Goal: Task Accomplishment & Management: Manage account settings

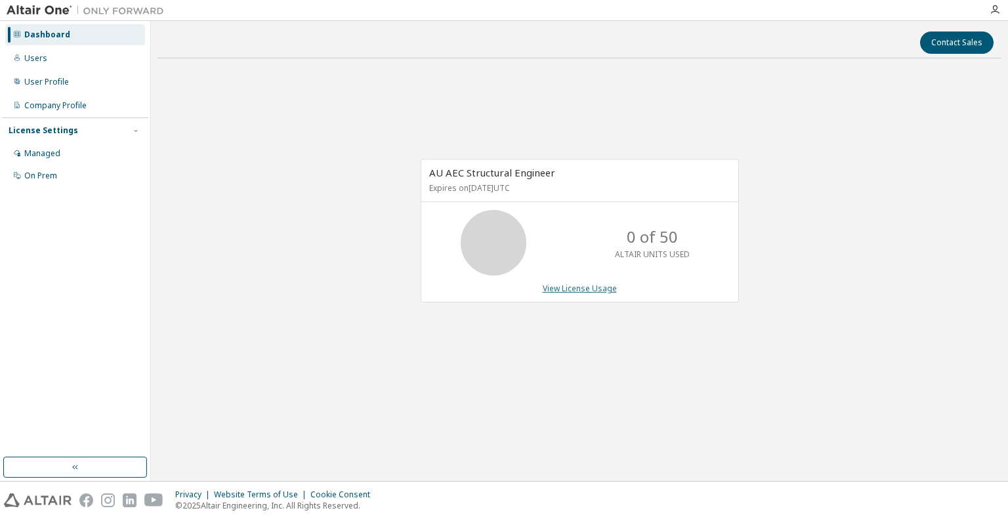
click at [587, 287] on link "View License Usage" at bounding box center [580, 288] width 74 height 11
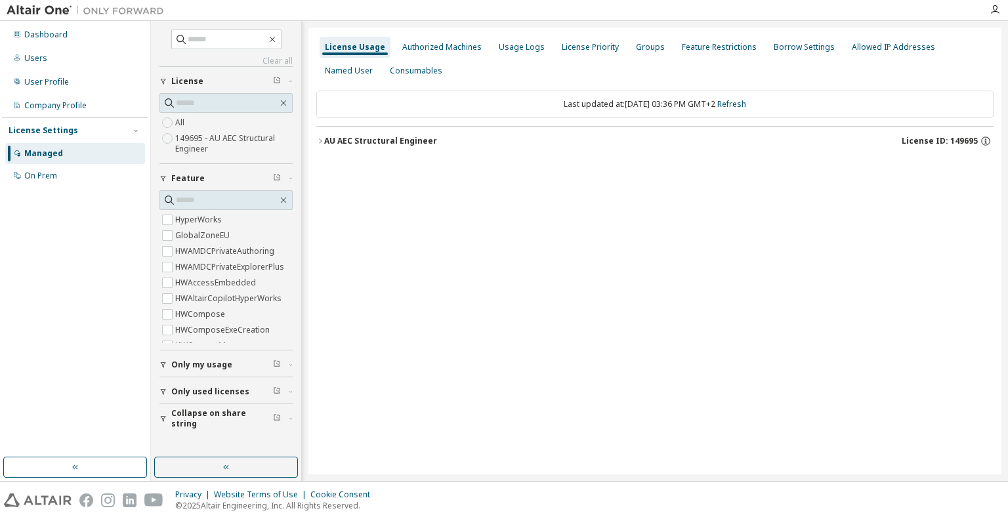
click at [222, 135] on label "149695 - AU AEC Structural Engineer" at bounding box center [233, 144] width 117 height 26
click at [434, 50] on div "Authorized Machines" at bounding box center [441, 47] width 79 height 10
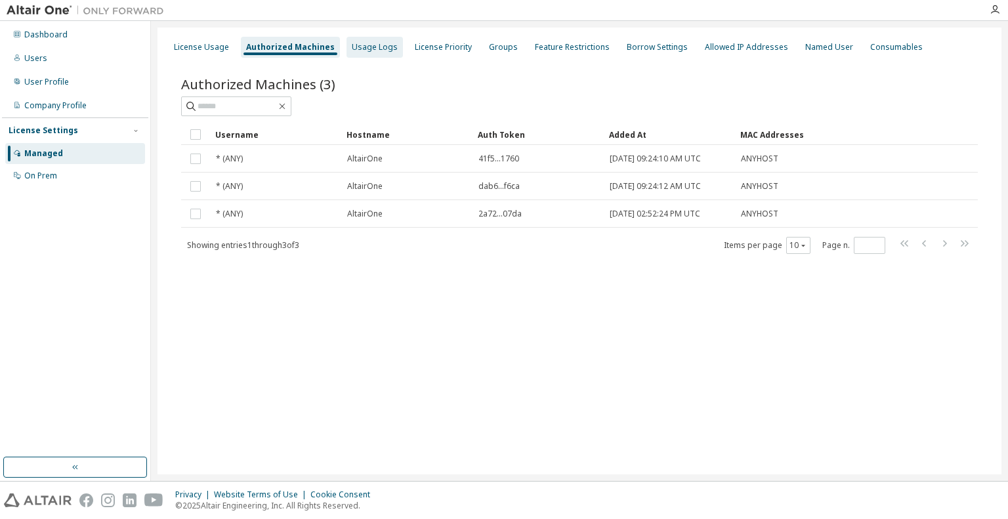
click at [378, 54] on div "Usage Logs" at bounding box center [374, 47] width 56 height 21
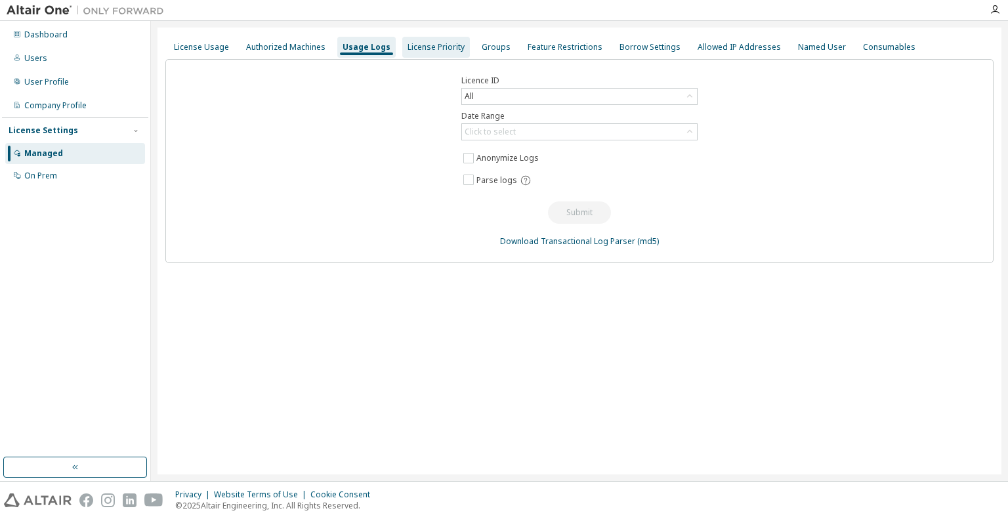
click at [424, 52] on div "License Priority" at bounding box center [436, 47] width 68 height 21
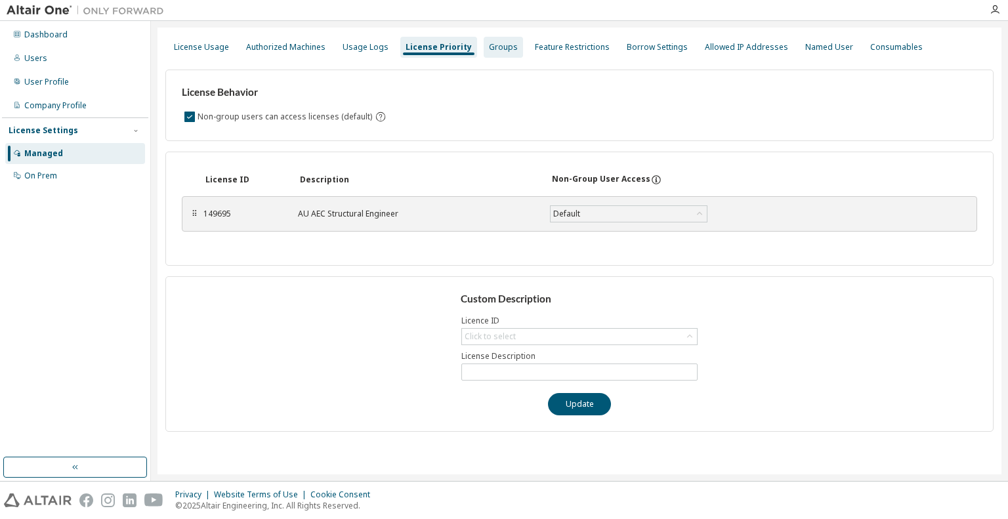
click at [489, 49] on div "Groups" at bounding box center [503, 47] width 29 height 10
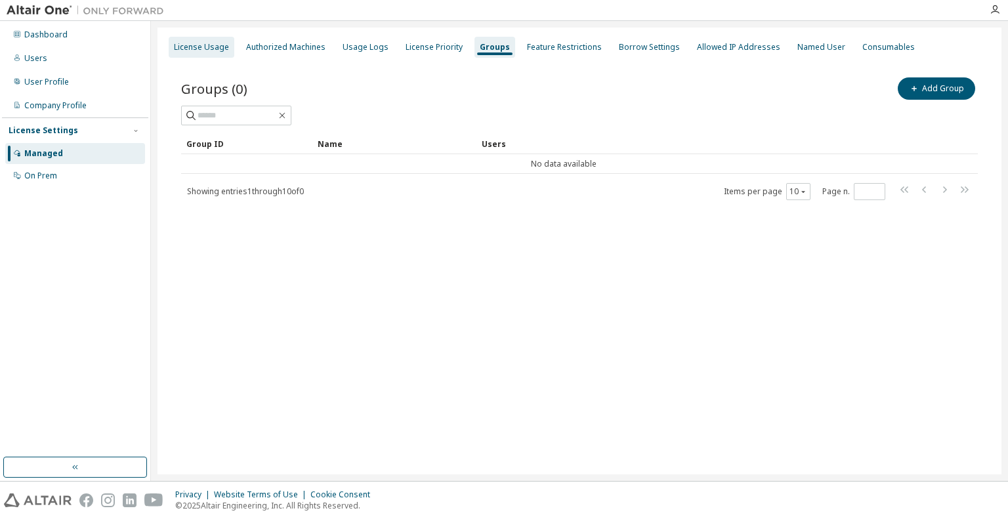
click at [226, 51] on div "License Usage" at bounding box center [201, 47] width 55 height 10
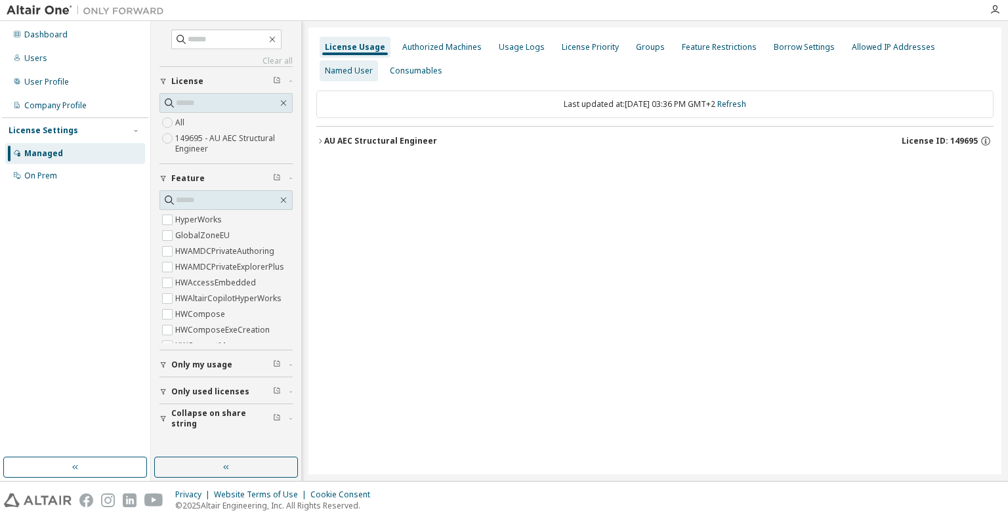
click at [373, 66] on div "Named User" at bounding box center [349, 71] width 48 height 10
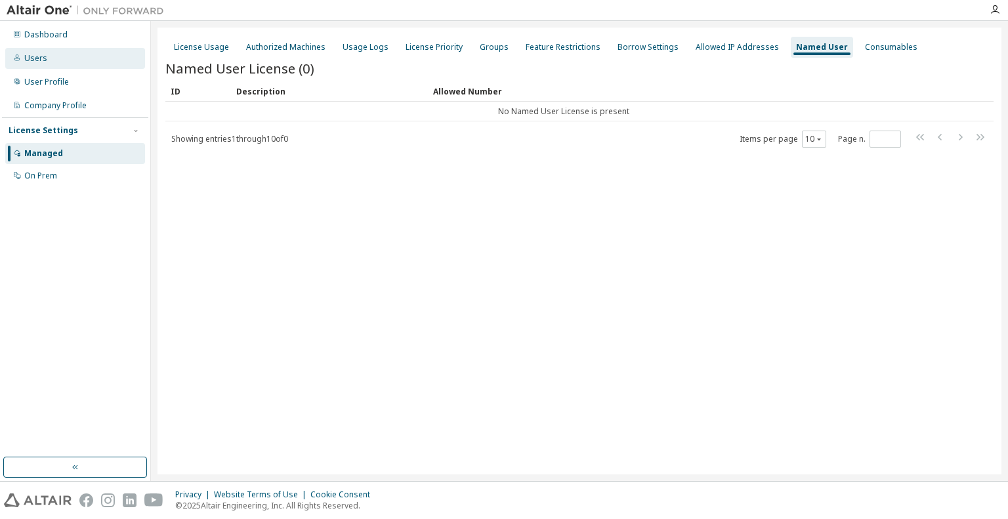
click at [45, 55] on div "Users" at bounding box center [75, 58] width 140 height 21
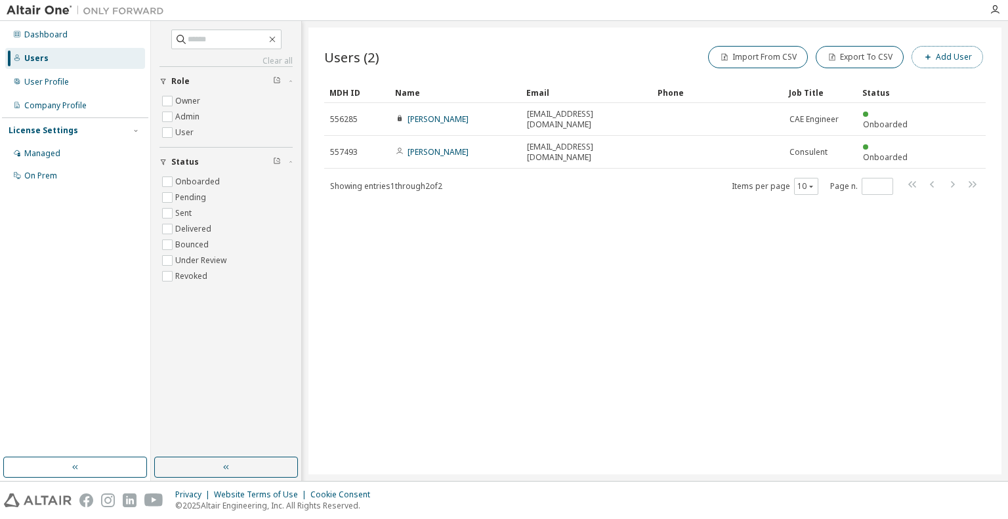
click at [943, 59] on button "Add User" at bounding box center [947, 57] width 72 height 22
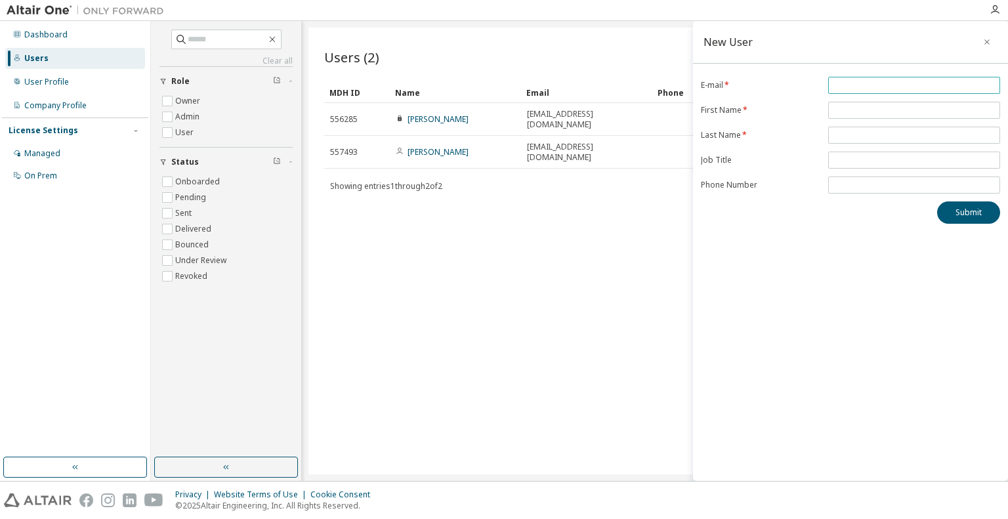
click at [859, 85] on input "email" at bounding box center [913, 85] width 165 height 10
type input "**********"
click at [838, 107] on input "text" at bounding box center [913, 110] width 165 height 10
type input "******"
type input "*****"
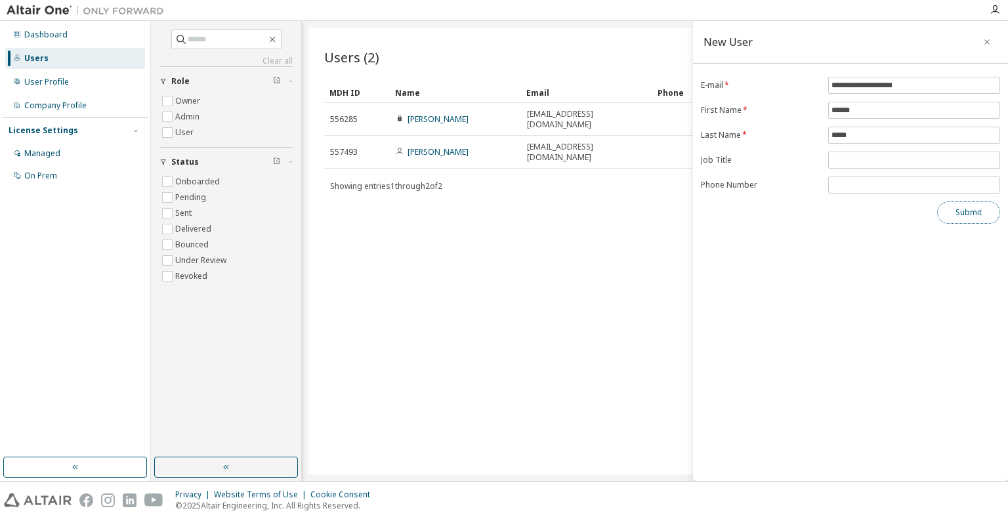
click at [958, 215] on button "Submit" at bounding box center [968, 212] width 63 height 22
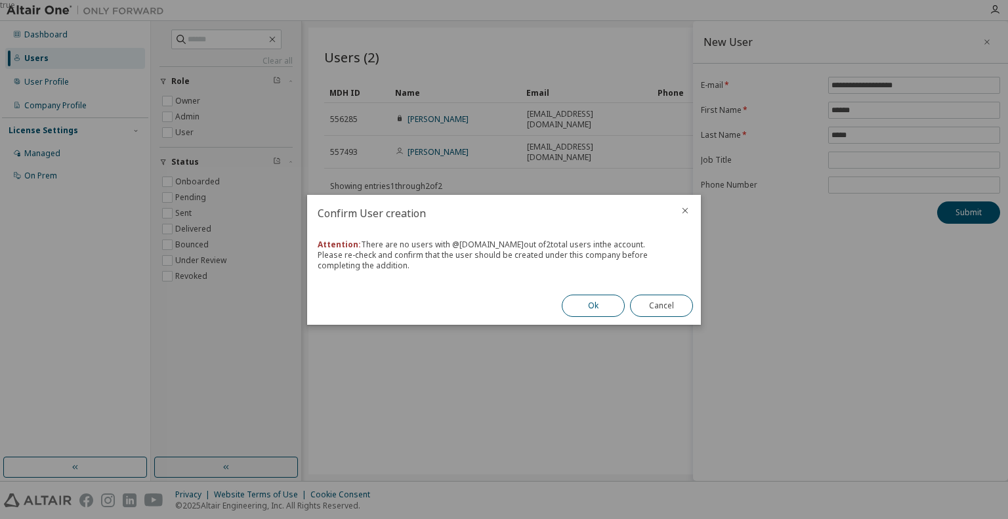
click at [611, 301] on button "Ok" at bounding box center [593, 306] width 63 height 22
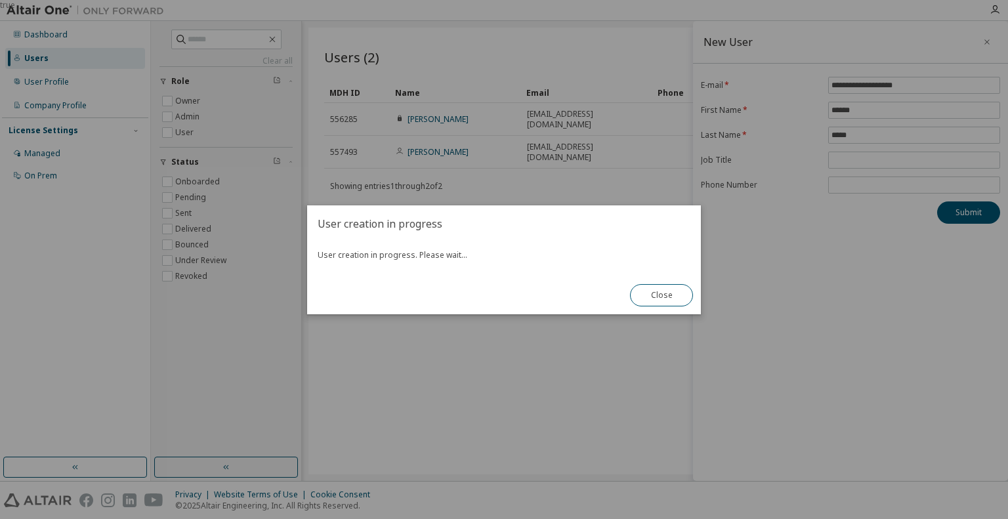
drag, startPoint x: 640, startPoint y: 299, endPoint x: 636, endPoint y: 339, distance: 40.8
click at [636, 0] on div "true User creation in progress User creation in progress. Please wait... Close" at bounding box center [504, 0] width 1008 height 0
click at [672, 299] on button "Close" at bounding box center [661, 295] width 63 height 22
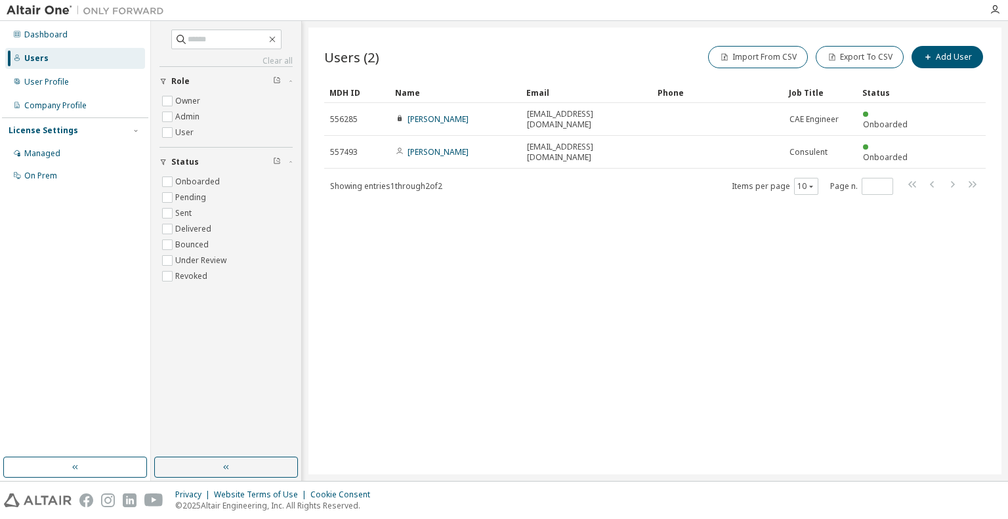
click at [673, 299] on div "Users (2) Import From CSV Export To CSV Add User Clear Load Save Save As Field …" at bounding box center [654, 251] width 693 height 447
click at [28, 85] on div "User Profile" at bounding box center [46, 82] width 45 height 10
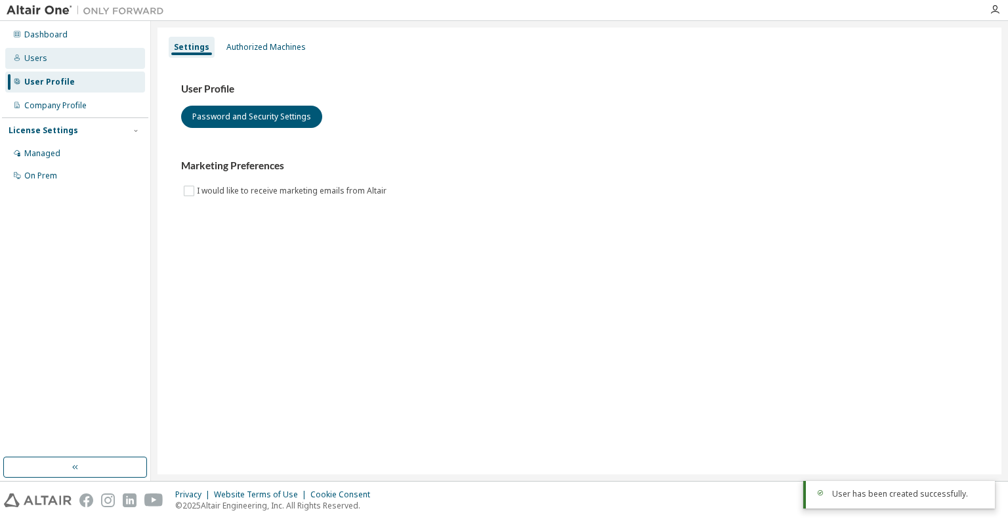
click at [49, 62] on div "Users" at bounding box center [75, 58] width 140 height 21
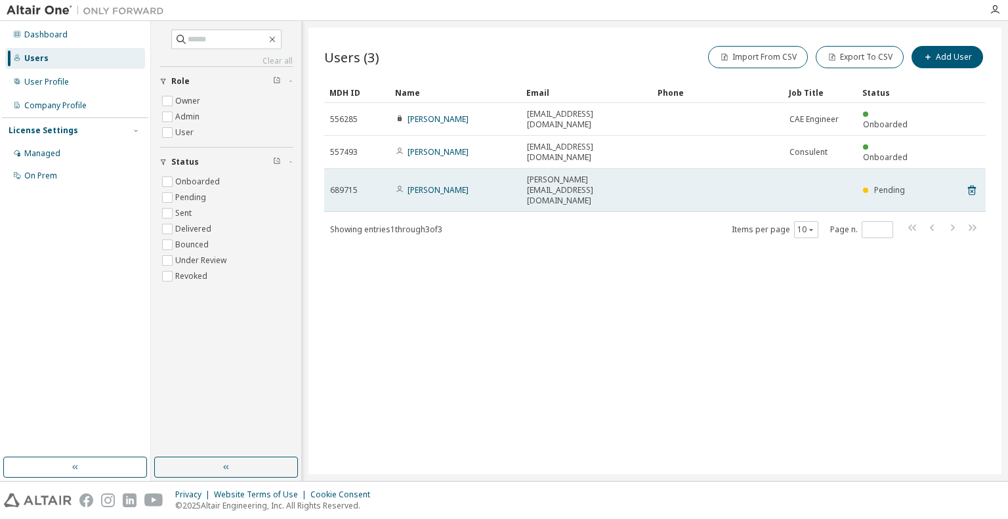
click at [478, 185] on div "[PERSON_NAME]" at bounding box center [455, 190] width 119 height 10
click at [473, 185] on div "[PERSON_NAME]" at bounding box center [455, 190] width 119 height 10
click at [432, 184] on link "[PERSON_NAME]" at bounding box center [437, 189] width 61 height 11
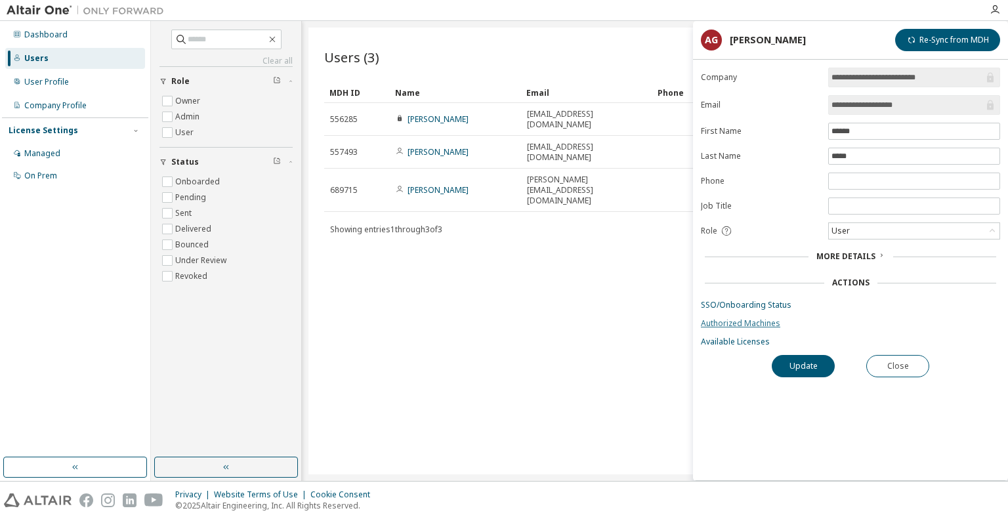
click at [775, 322] on link "Authorized Machines" at bounding box center [850, 323] width 299 height 10
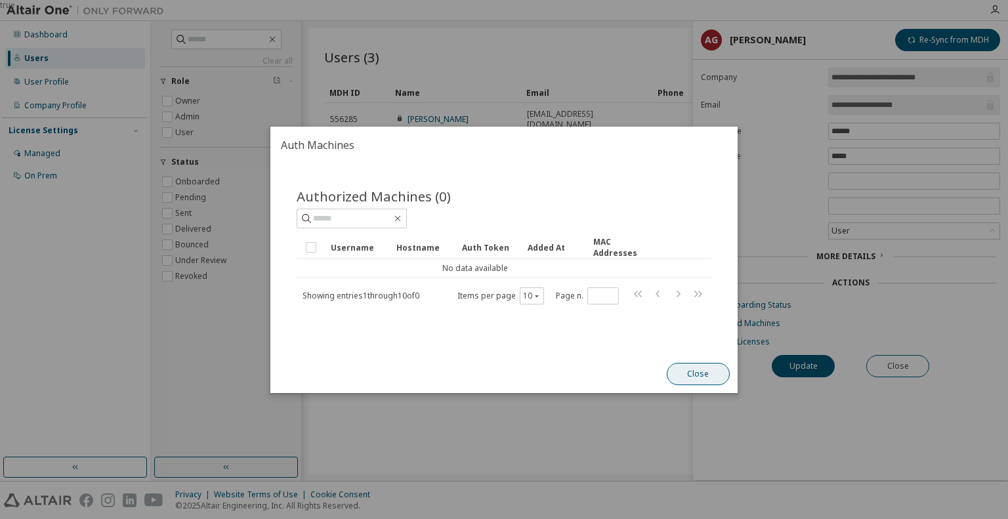
click at [685, 377] on button "Close" at bounding box center [698, 374] width 63 height 22
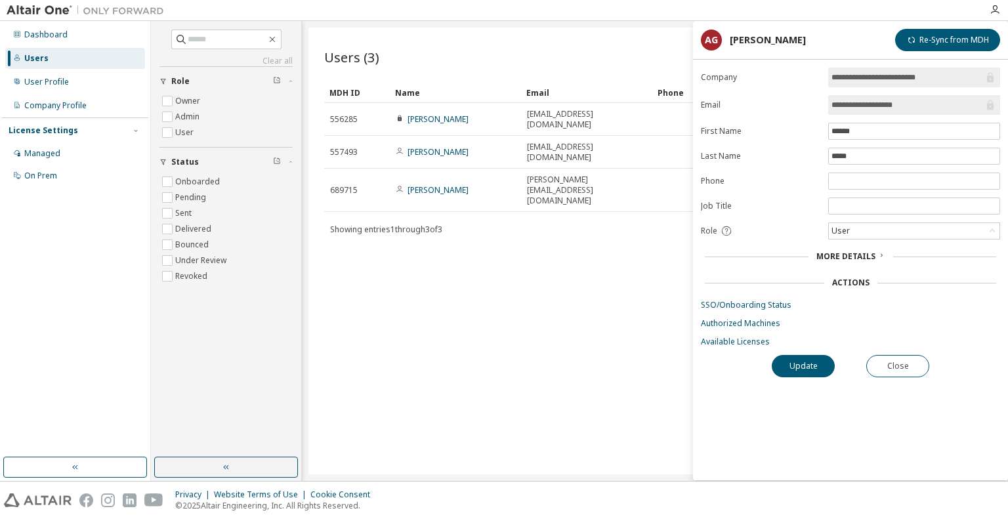
click at [838, 254] on span "More Details" at bounding box center [845, 256] width 59 height 11
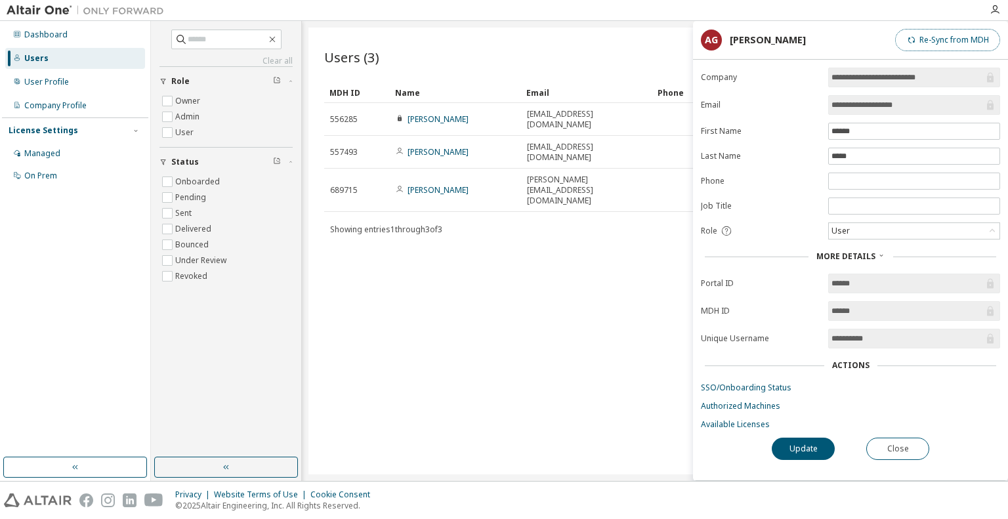
click at [935, 43] on button "Re-Sync from MDH" at bounding box center [947, 40] width 105 height 22
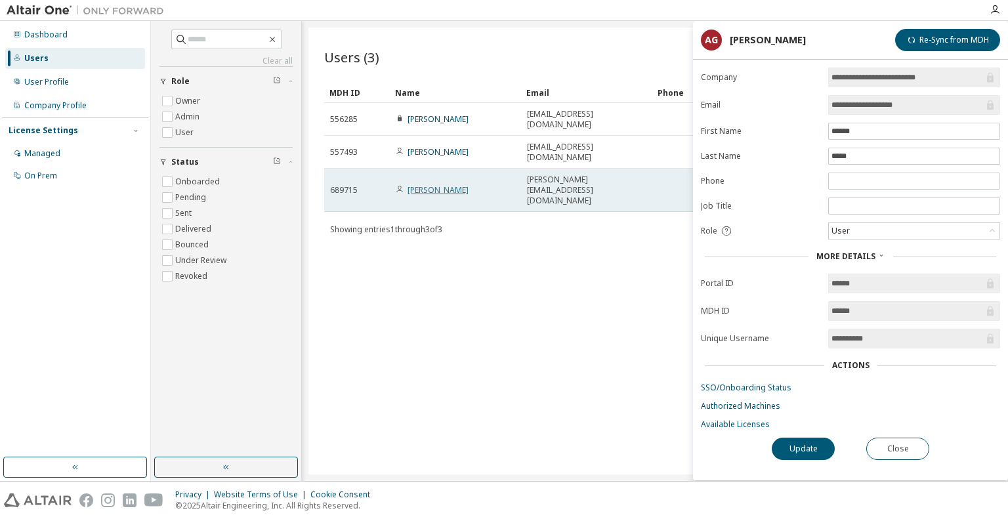
click at [433, 184] on link "[PERSON_NAME]" at bounding box center [437, 189] width 61 height 11
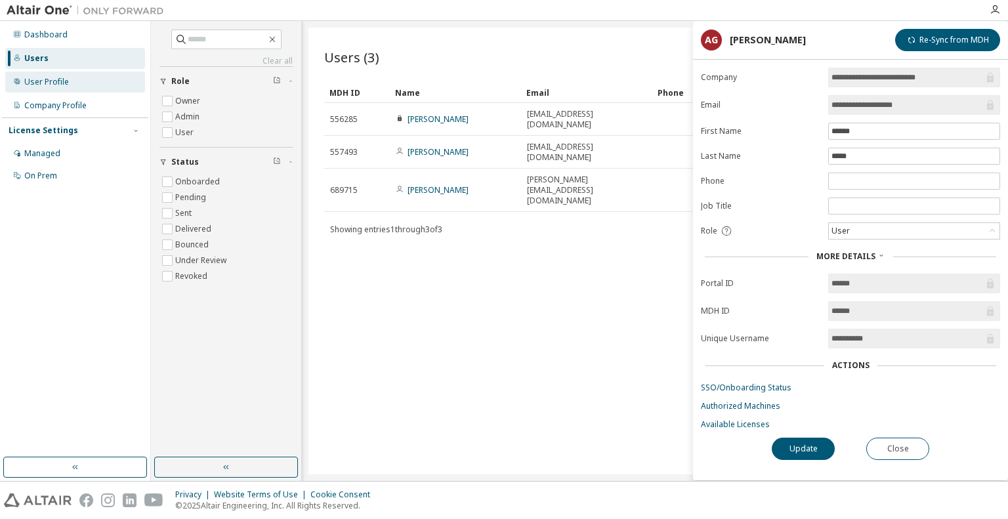
click at [73, 78] on div "User Profile" at bounding box center [75, 82] width 140 height 21
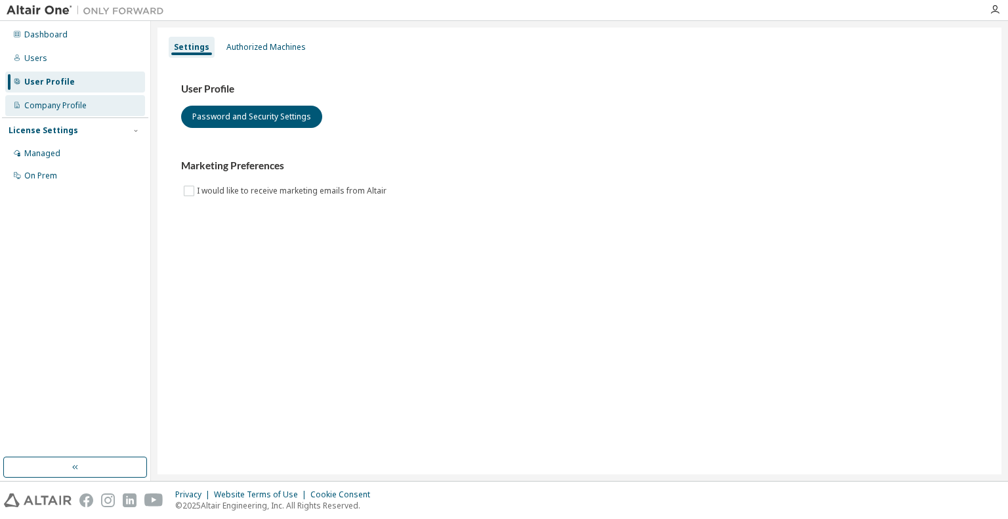
click at [73, 104] on div "Company Profile" at bounding box center [55, 105] width 62 height 10
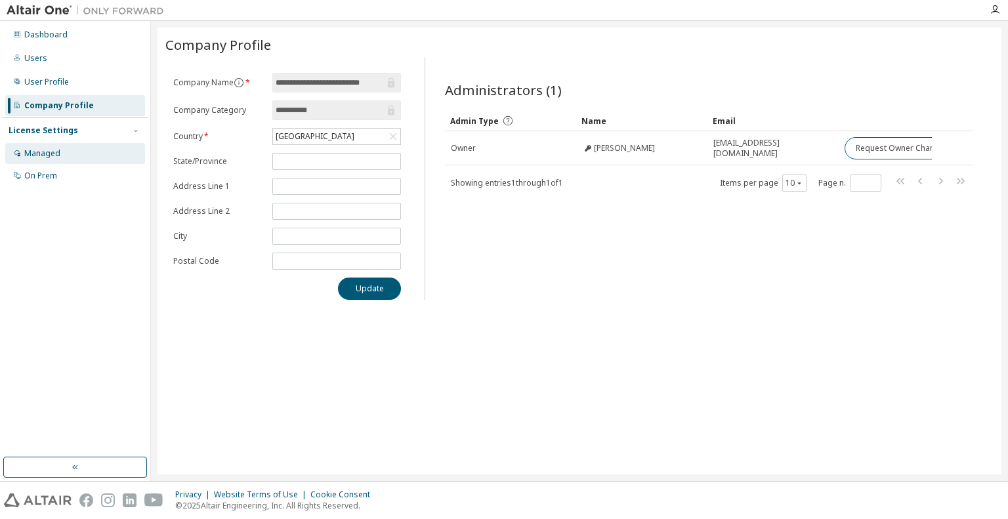
click at [68, 146] on div "Managed" at bounding box center [75, 153] width 140 height 21
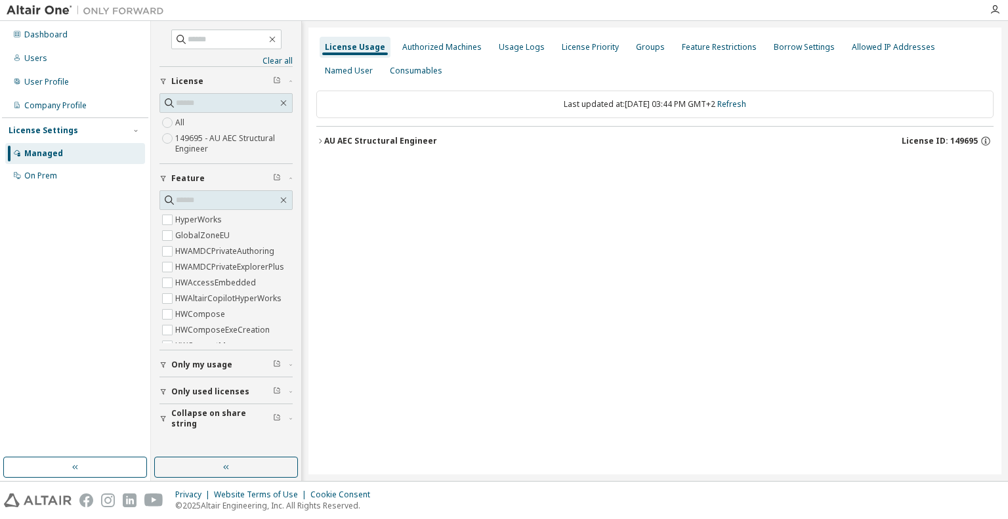
click at [318, 142] on icon "button" at bounding box center [320, 141] width 8 height 8
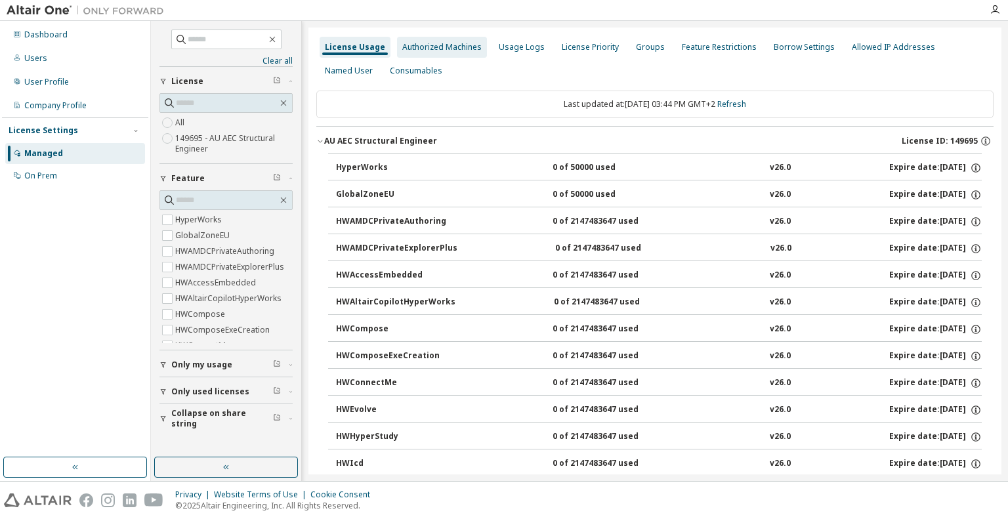
click at [450, 49] on div "Authorized Machines" at bounding box center [441, 47] width 79 height 10
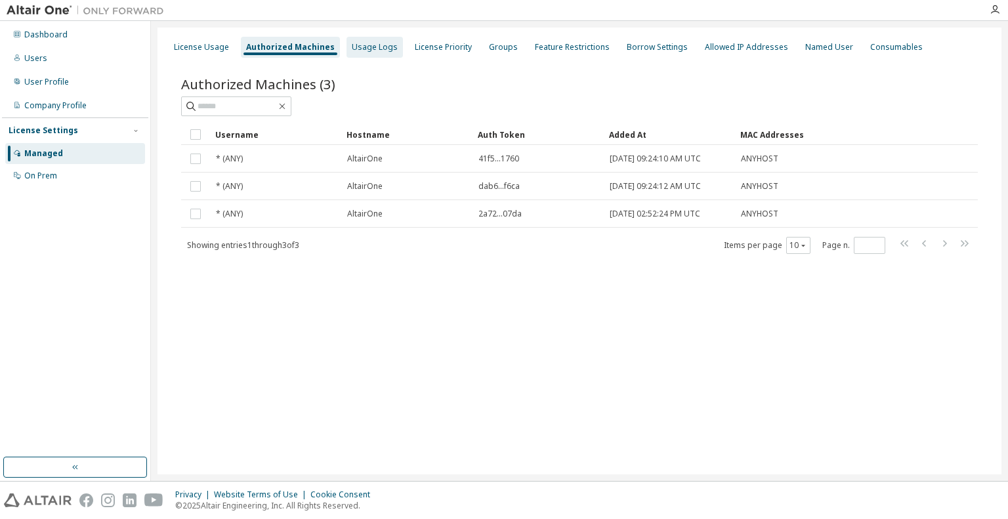
click at [384, 49] on div "Usage Logs" at bounding box center [375, 47] width 46 height 10
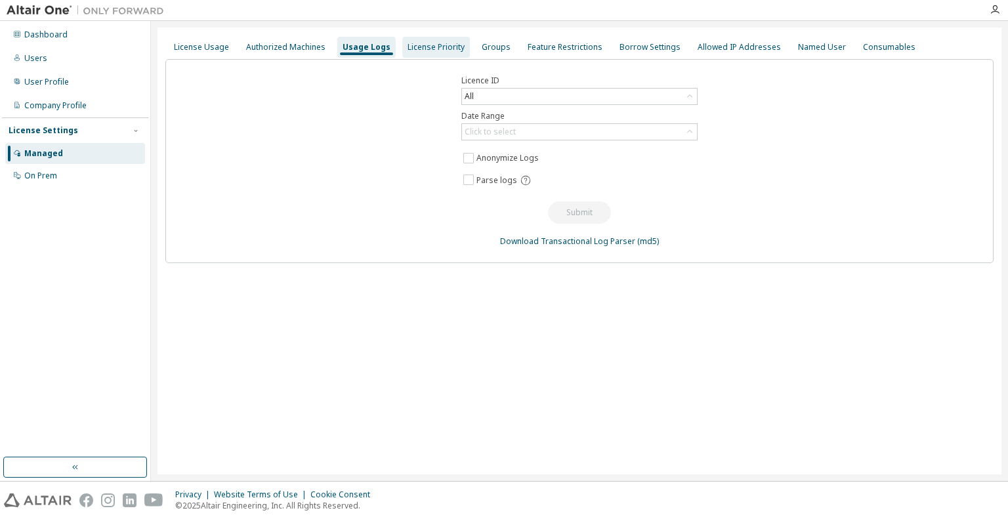
click at [407, 52] on div "License Priority" at bounding box center [436, 47] width 68 height 21
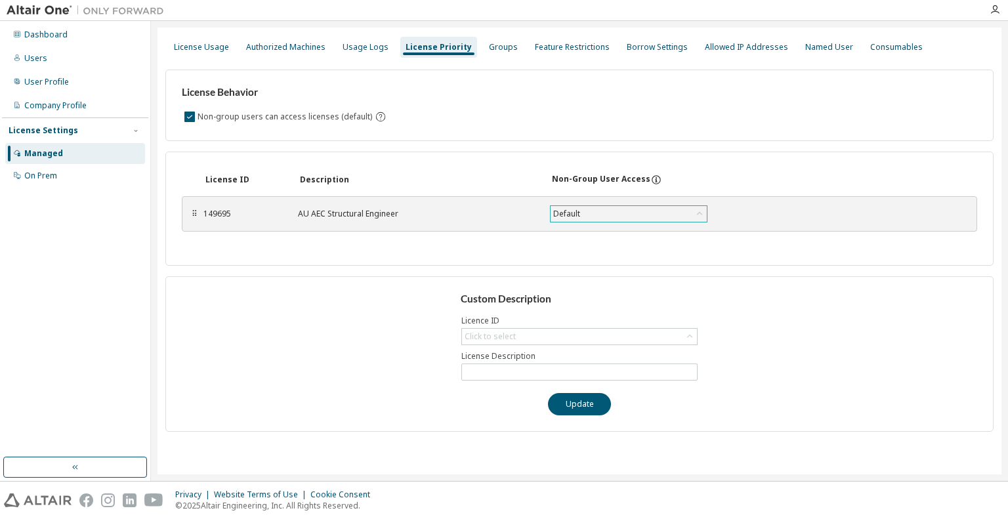
click at [656, 215] on div "Default" at bounding box center [628, 214] width 156 height 16
click at [489, 47] on div "Groups" at bounding box center [503, 47] width 29 height 10
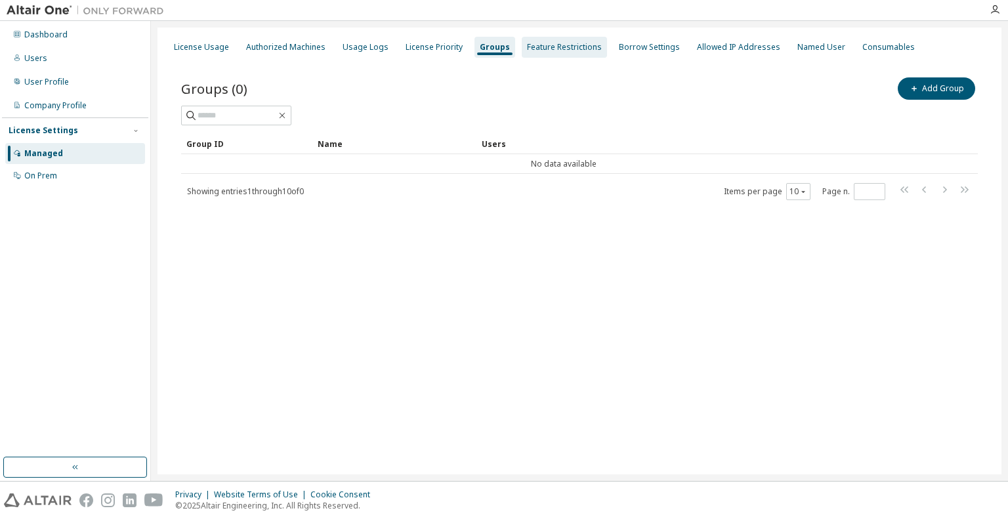
click at [527, 47] on div "Feature Restrictions" at bounding box center [564, 47] width 75 height 10
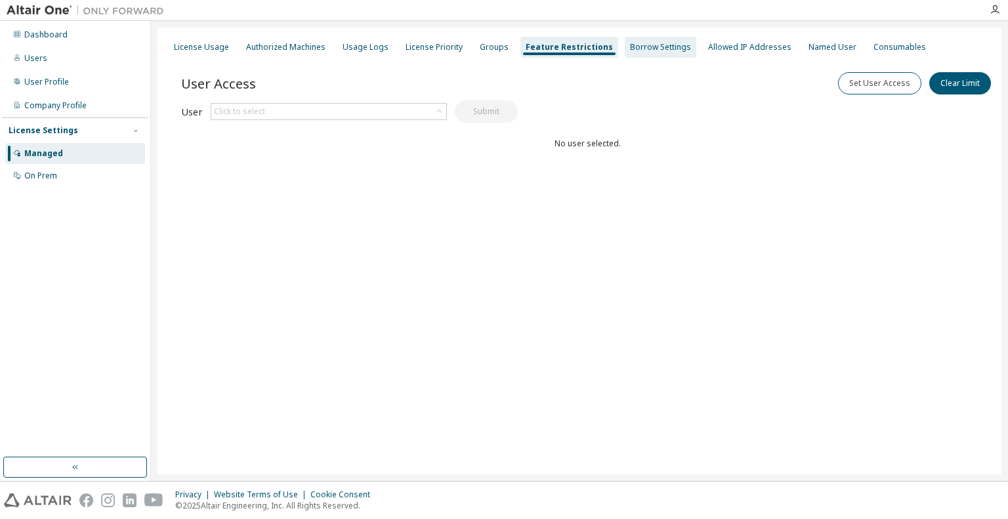
click at [662, 47] on div "Borrow Settings" at bounding box center [660, 47] width 61 height 10
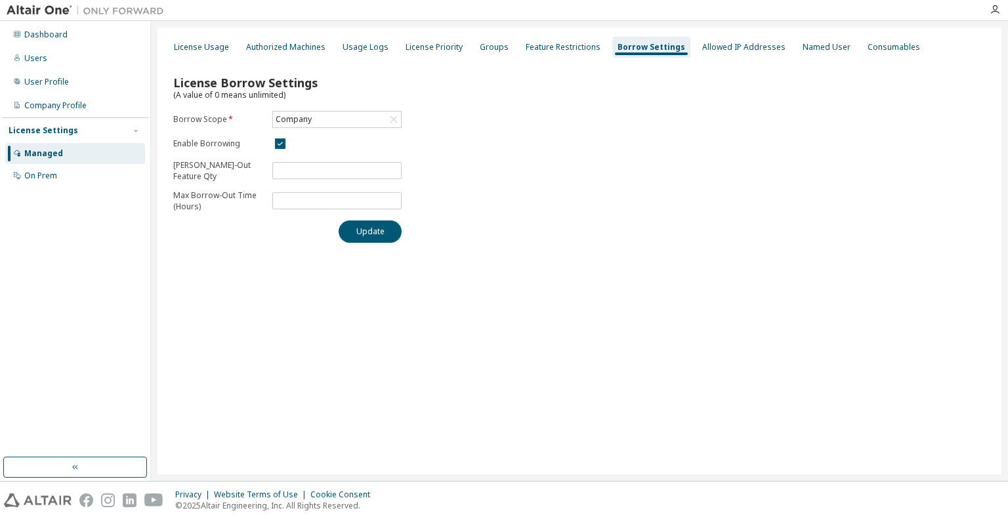
click at [703, 58] on div "License Usage Authorized Machines Usage Logs License Priority Groups Feature Re…" at bounding box center [579, 47] width 828 height 24
click at [703, 49] on div "Allowed IP Addresses" at bounding box center [743, 47] width 83 height 10
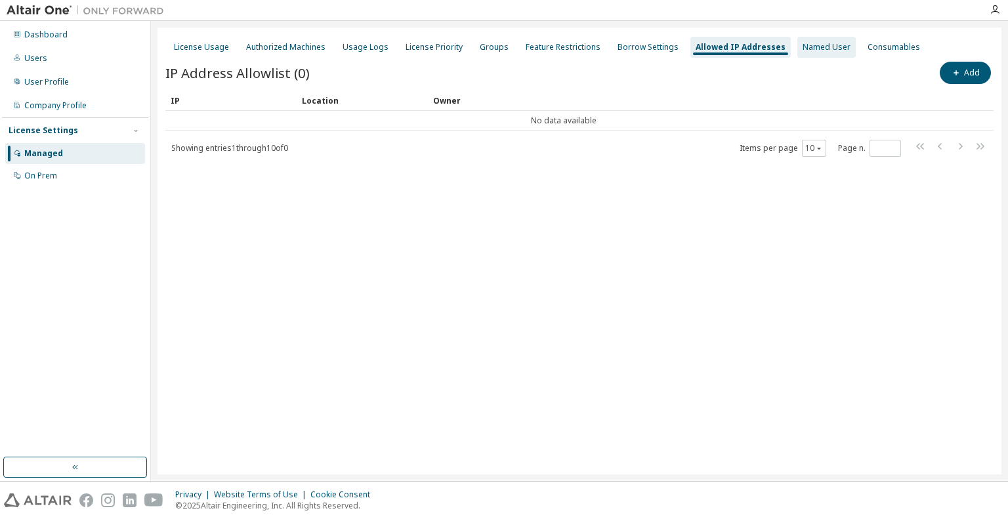
click at [810, 44] on div "Named User" at bounding box center [826, 47] width 48 height 10
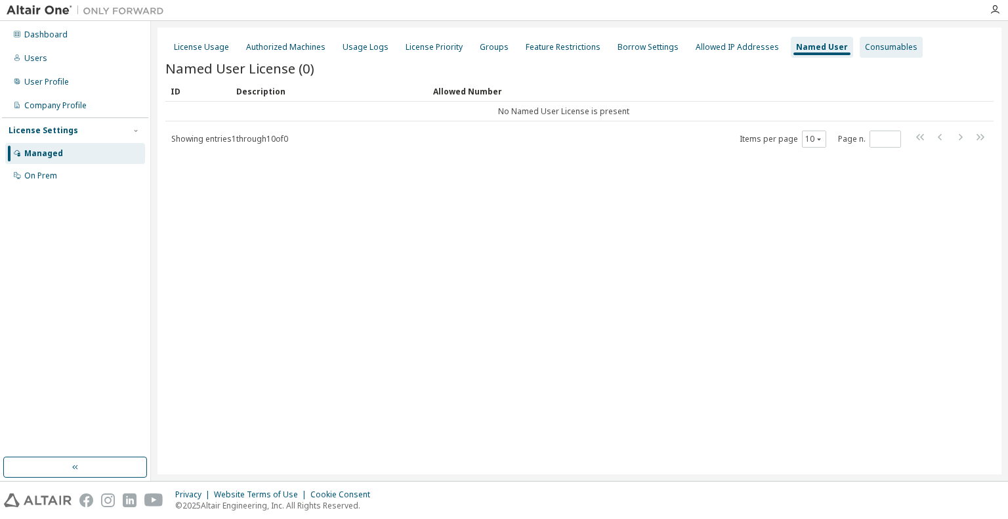
click at [892, 49] on div "Consumables" at bounding box center [891, 47] width 52 height 10
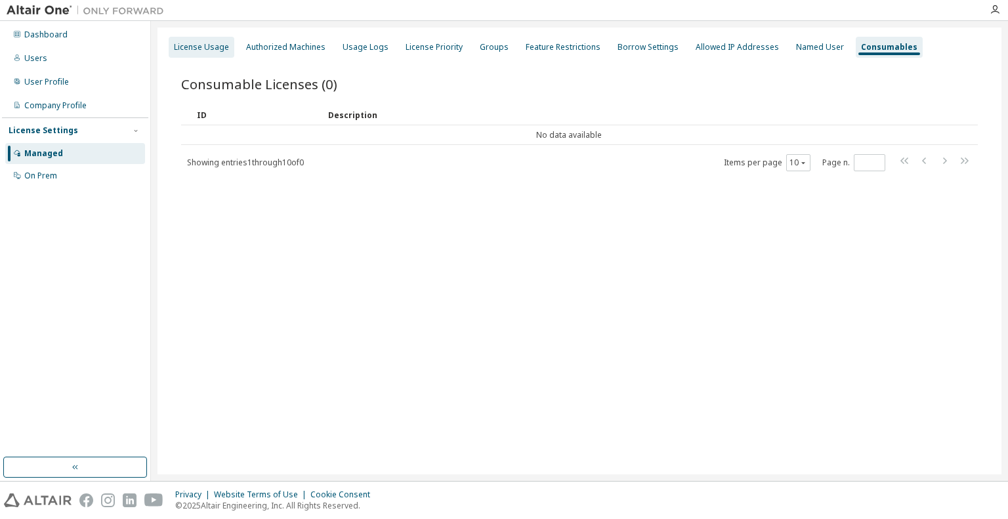
click at [201, 49] on div "License Usage" at bounding box center [201, 47] width 55 height 10
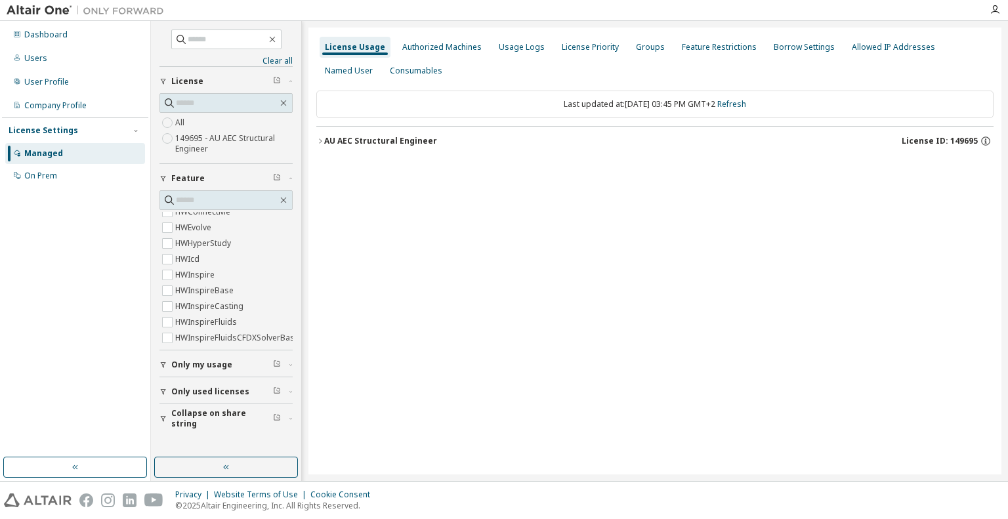
scroll to position [138, 0]
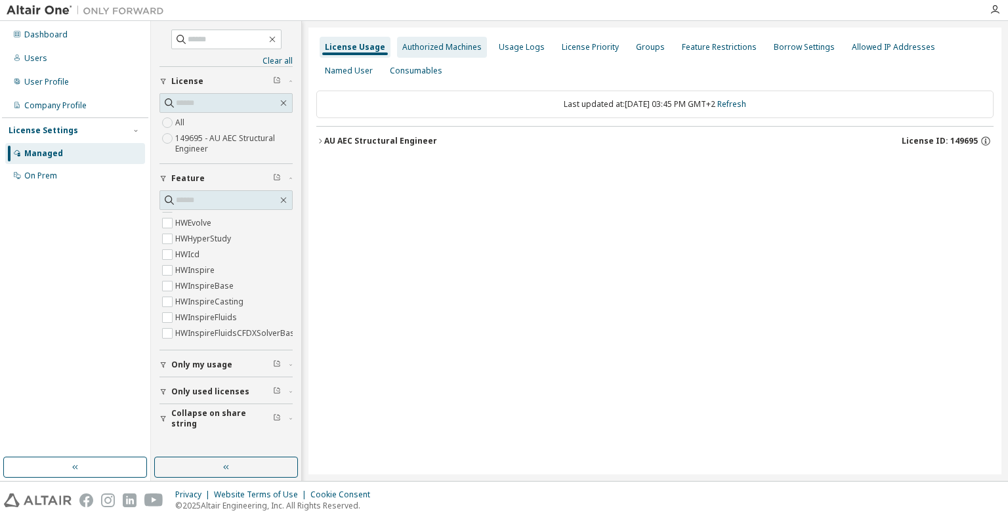
click at [415, 49] on div "Authorized Machines" at bounding box center [441, 47] width 79 height 10
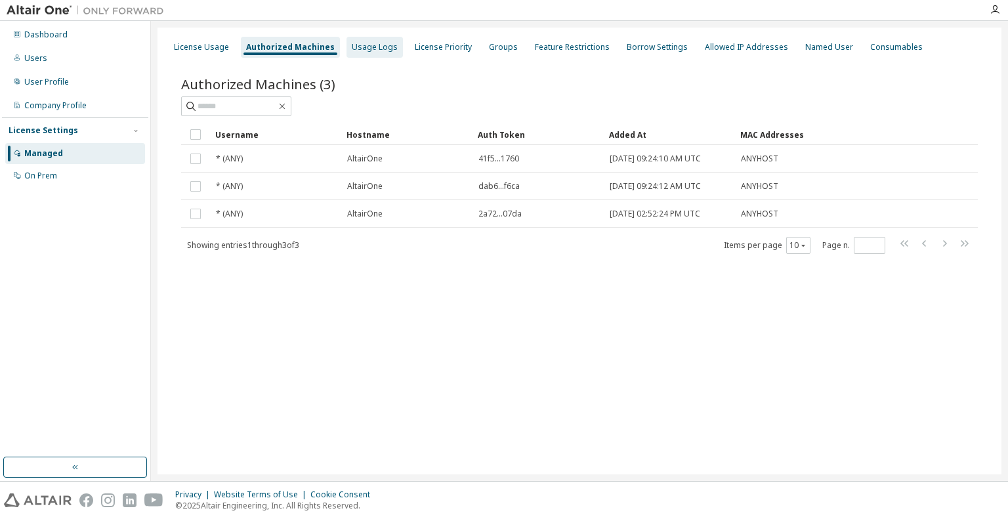
click at [377, 50] on div "Usage Logs" at bounding box center [375, 47] width 46 height 10
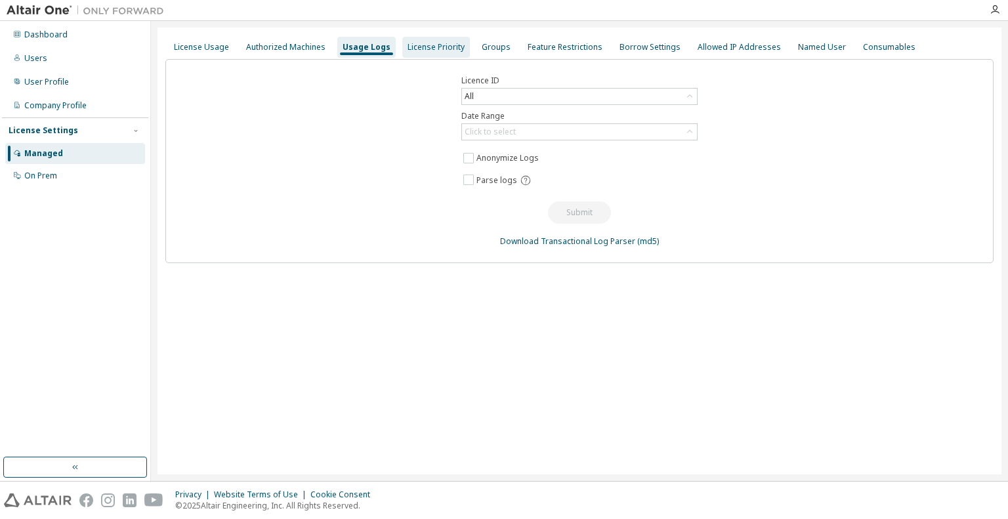
click at [413, 49] on div "License Priority" at bounding box center [435, 47] width 57 height 10
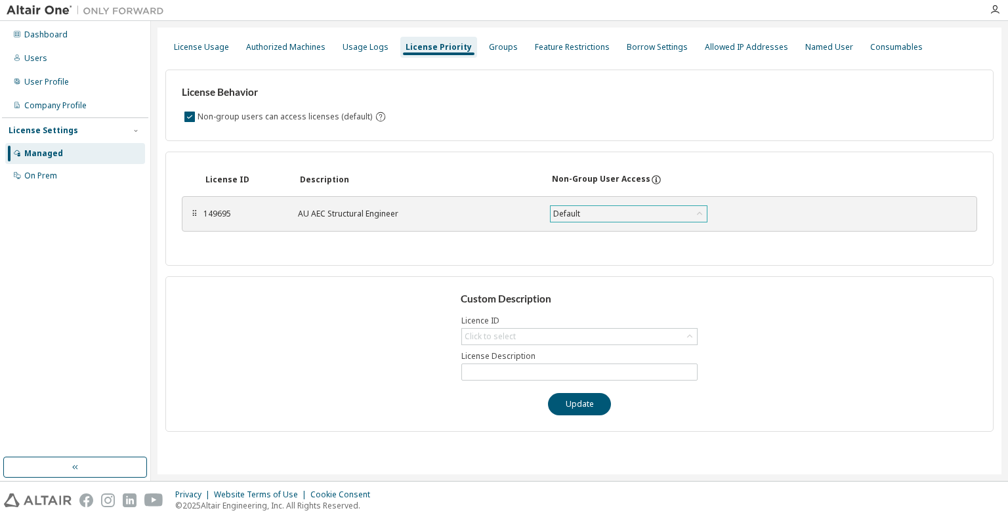
click at [585, 211] on div "Default" at bounding box center [628, 214] width 156 height 16
click at [499, 49] on div "Groups" at bounding box center [503, 47] width 29 height 10
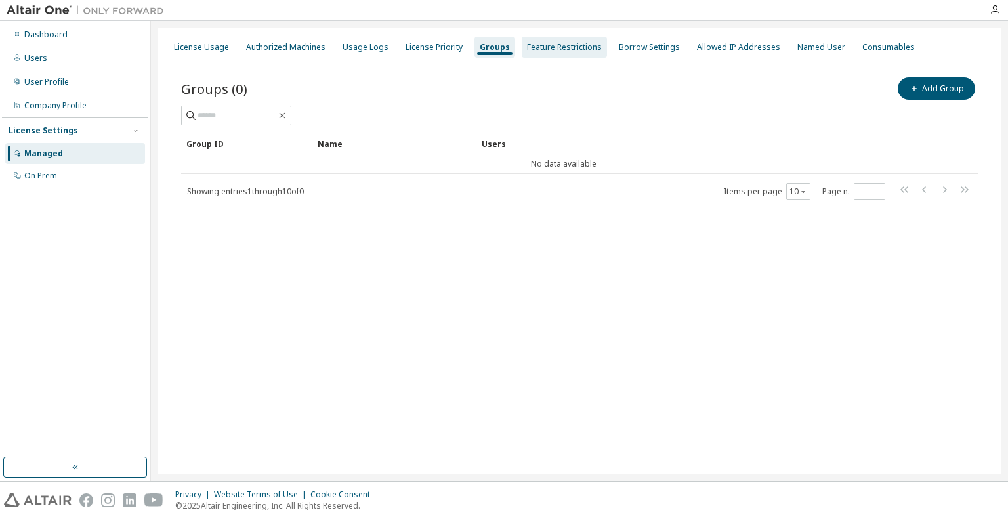
click at [534, 48] on div "Feature Restrictions" at bounding box center [564, 47] width 75 height 10
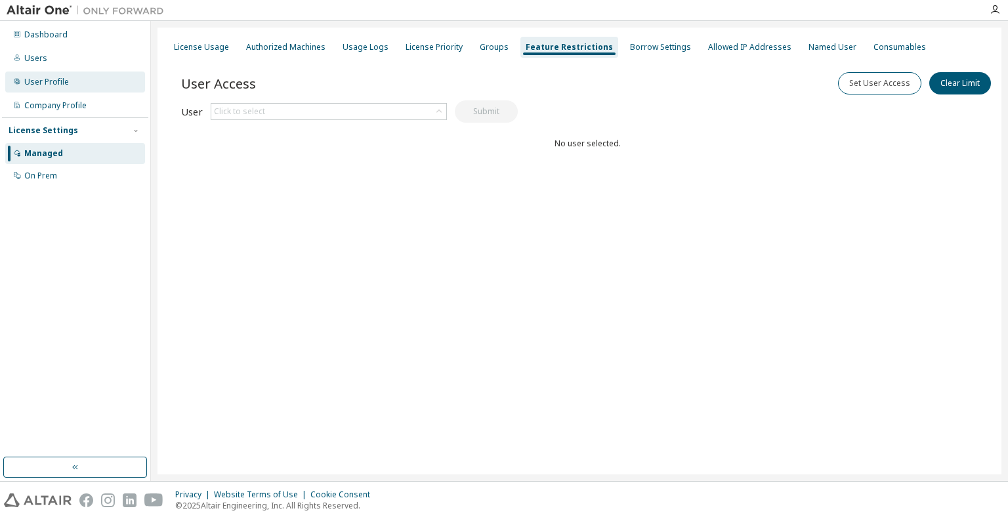
click at [73, 79] on div "User Profile" at bounding box center [75, 82] width 140 height 21
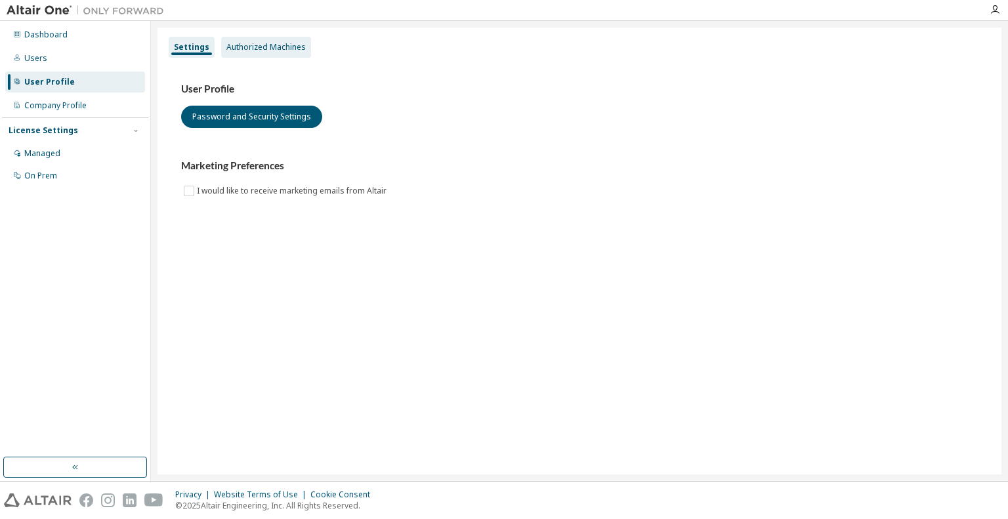
click at [283, 45] on div "Authorized Machines" at bounding box center [265, 47] width 79 height 10
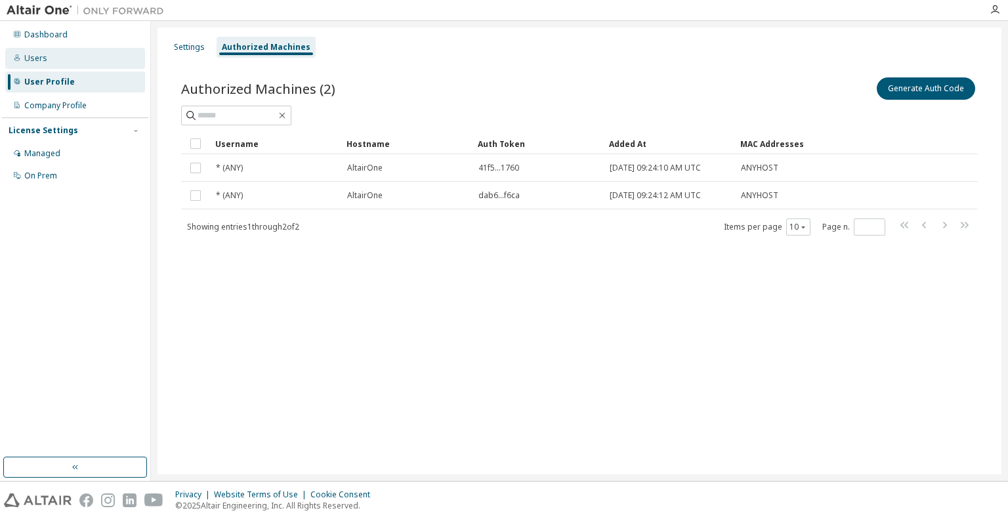
drag, startPoint x: 68, startPoint y: 60, endPoint x: 68, endPoint y: 52, distance: 7.9
click at [68, 60] on div "Users" at bounding box center [75, 58] width 140 height 21
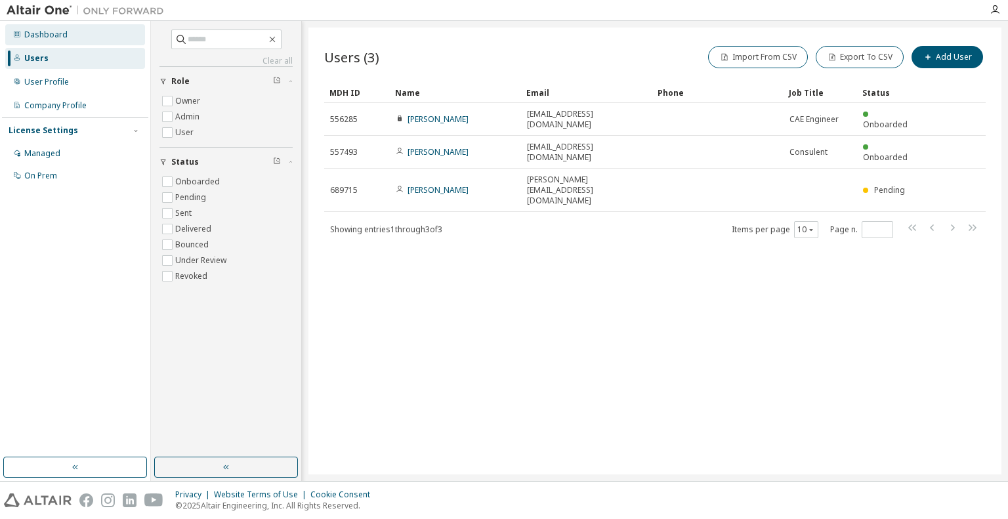
click at [68, 35] on div "Dashboard" at bounding box center [75, 34] width 140 height 21
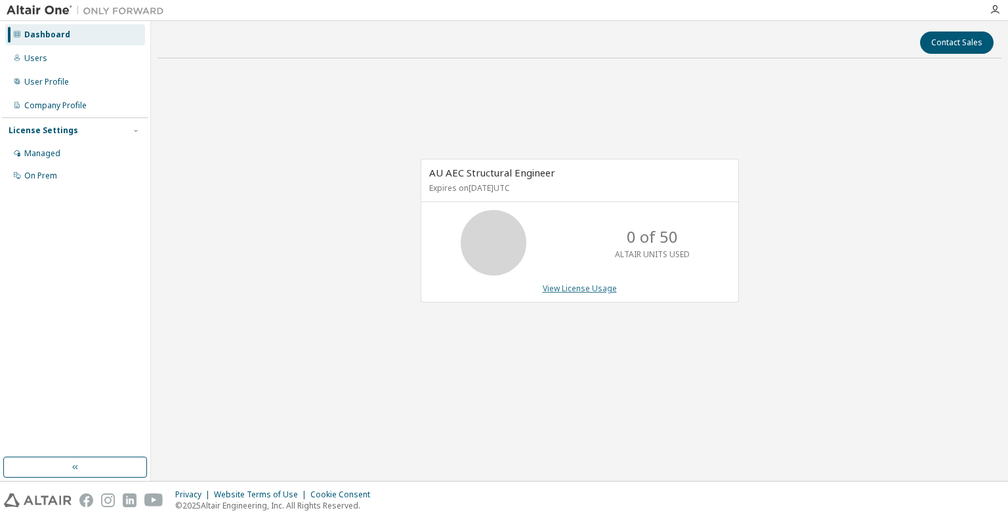
click at [592, 283] on link "View License Usage" at bounding box center [580, 288] width 74 height 11
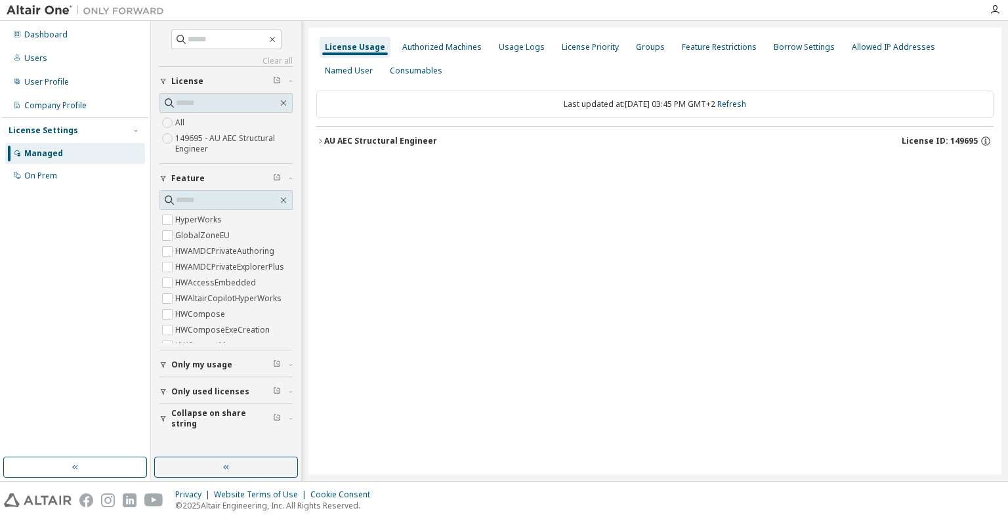
click at [375, 136] on div "AU AEC Structural Engineer" at bounding box center [380, 141] width 113 height 10
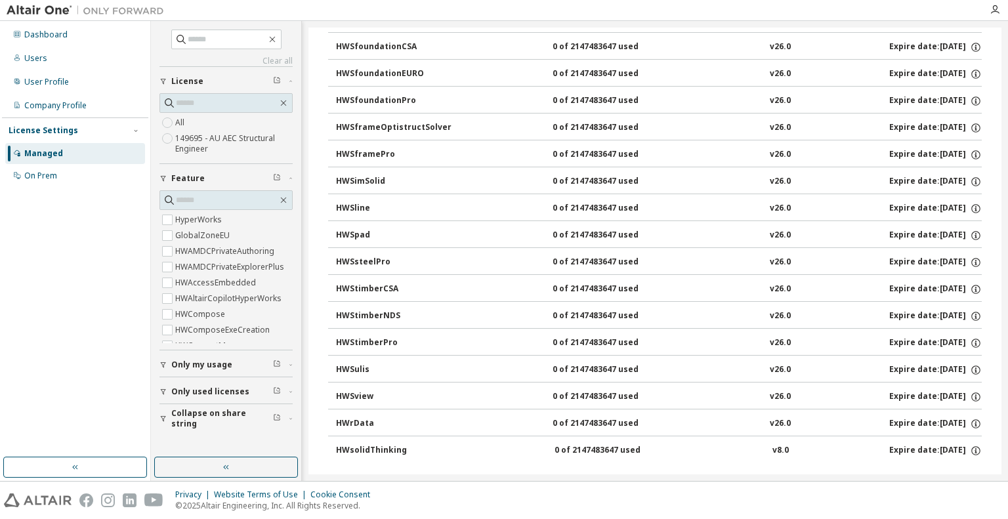
scroll to position [1254, 0]
